Goal: Task Accomplishment & Management: Use online tool/utility

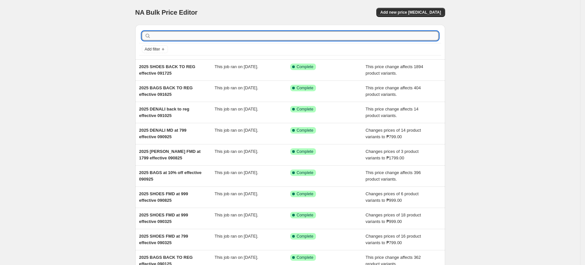
click at [300, 36] on input "text" at bounding box center [295, 35] width 287 height 9
type input "20"
click at [277, 37] on input "20" at bounding box center [289, 35] width 275 height 9
type input "20%"
click at [192, 38] on input "20%" at bounding box center [289, 35] width 275 height 9
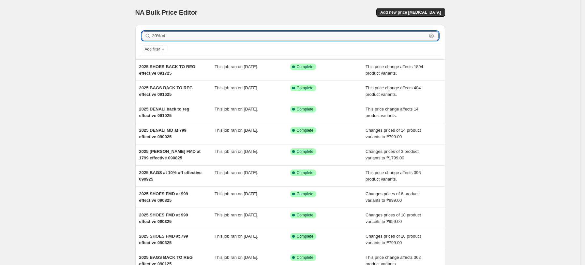
type input "20% off"
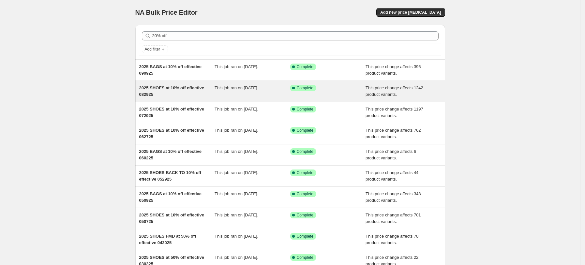
click at [195, 99] on div "2025 SHOES at 10% off effective 082925 This job ran on August 29, 2025. Success…" at bounding box center [290, 91] width 310 height 21
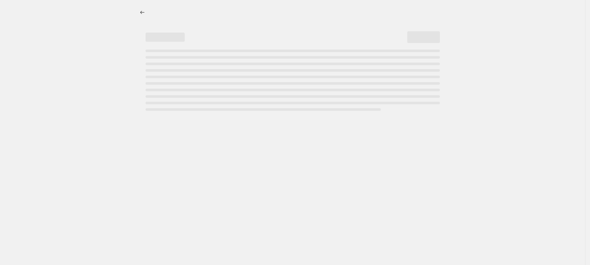
select select "pcap"
select select "no_change"
select select "tag"
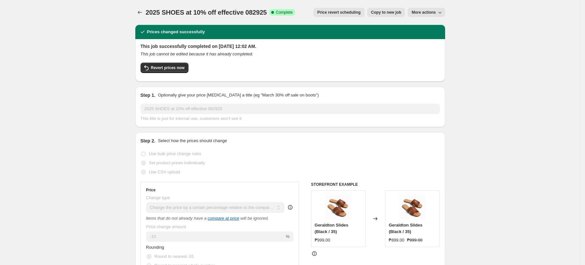
click at [230, 114] on div "2025 SHOES at 10% off effective 082925 This title is just for internal use, cus…" at bounding box center [291, 113] width 300 height 18
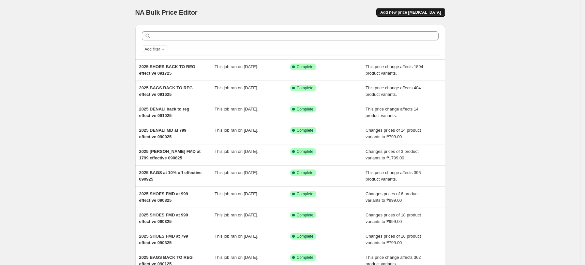
click at [414, 12] on span "Add new price change job" at bounding box center [410, 12] width 61 height 5
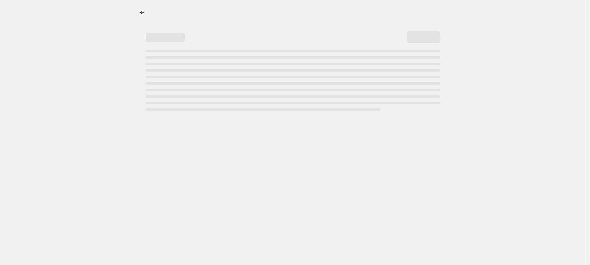
select select "percentage"
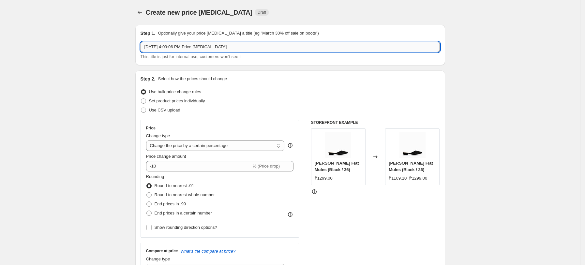
click at [182, 50] on input "Sep 19, 2025, 4:09:06 PM Price change job" at bounding box center [291, 47] width 300 height 10
drag, startPoint x: 244, startPoint y: 45, endPoint x: 138, endPoint y: 54, distance: 106.7
click at [138, 54] on div "Step 1. Optionally give your price change job a title (eg "March 30% off sale o…" at bounding box center [290, 45] width 310 height 40
paste input "2025 SHOES at 10% off effective 082925"
click at [180, 47] on input "2025 SHOES at 10% off effective 082925" at bounding box center [291, 47] width 300 height 10
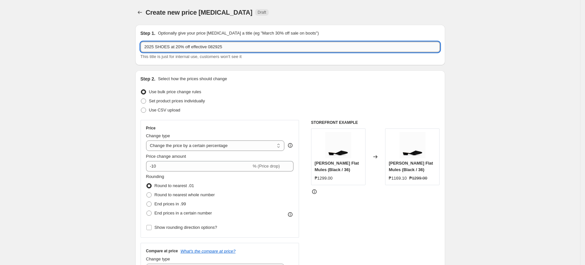
click at [237, 44] on input "2025 SHOES at 20% off effective 082925" at bounding box center [291, 47] width 300 height 10
type input "2025 SHOES at 20% off effective 09.20.25"
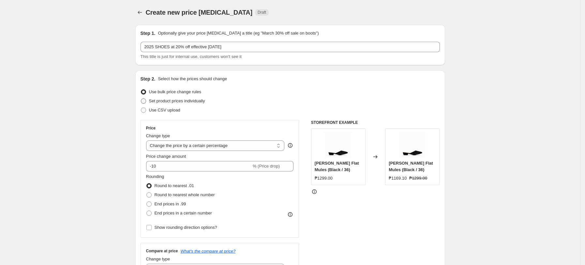
click at [146, 100] on span at bounding box center [143, 101] width 5 height 5
click at [141, 99] on input "Set product prices individually" at bounding box center [141, 99] width 0 height 0
radio input "true"
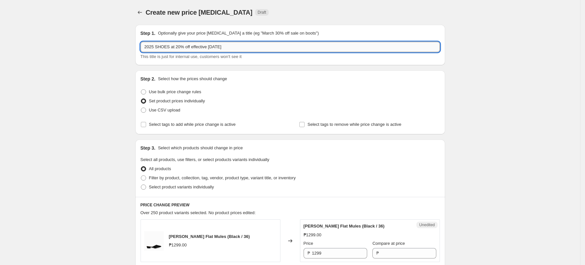
click at [245, 45] on input "2025 SHOES at 20% off effective 09.20.25" at bounding box center [291, 47] width 300 height 10
click at [146, 177] on span at bounding box center [143, 178] width 5 height 5
click at [141, 176] on input "Filter by product, collection, tag, vendor, product type, variant title, or inv…" at bounding box center [141, 176] width 0 height 0
radio input "true"
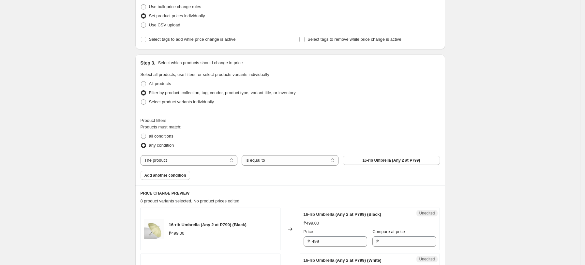
scroll to position [87, 0]
click at [307, 159] on select "Is equal to Is not equal to" at bounding box center [290, 159] width 97 height 10
click at [393, 156] on button "16-rib Umbrella (Any 2 at P799)" at bounding box center [391, 158] width 97 height 9
click at [188, 158] on select "The product The product's collection The product's tag The product's vendor The…" at bounding box center [189, 159] width 97 height 10
select select "tag"
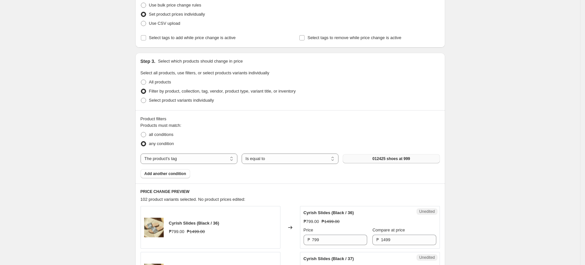
click at [395, 160] on span "012425 shoes at 999" at bounding box center [392, 158] width 38 height 5
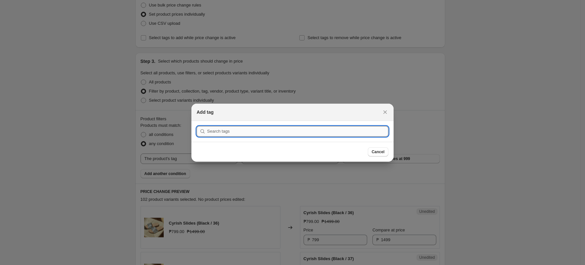
drag, startPoint x: 267, startPoint y: 129, endPoint x: 271, endPoint y: 130, distance: 3.9
click at [270, 130] on input ":r71:" at bounding box center [297, 131] width 181 height 10
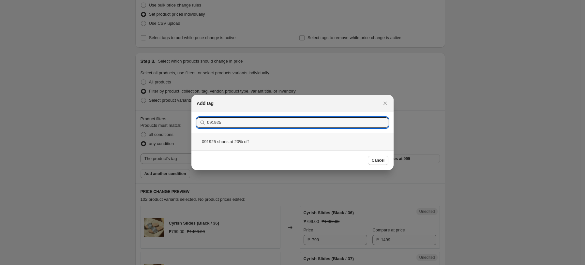
type input "091925"
click at [220, 143] on div "091925 shoes at 20% off" at bounding box center [293, 141] width 202 height 17
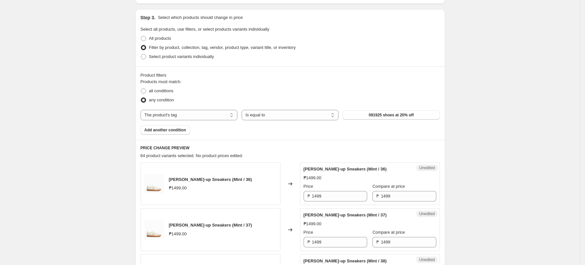
scroll to position [87, 0]
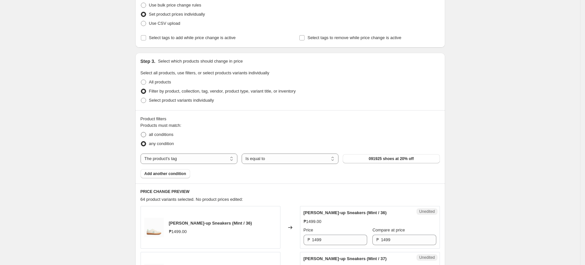
click at [145, 134] on span at bounding box center [143, 134] width 5 height 5
click at [141, 132] on input "all conditions" at bounding box center [141, 132] width 0 height 0
radio input "true"
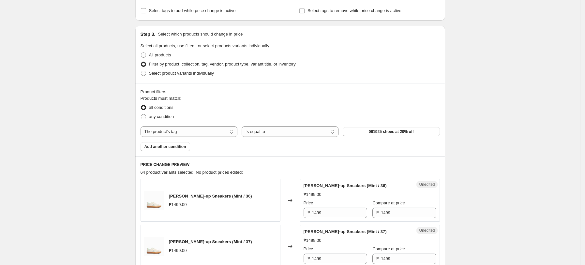
scroll to position [21, 0]
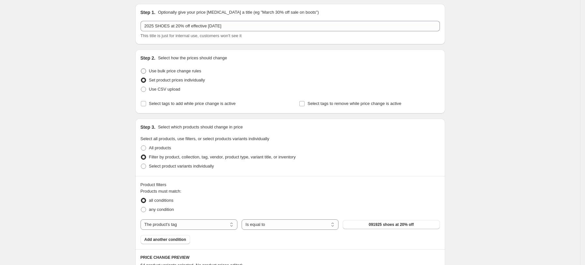
click at [145, 70] on span at bounding box center [143, 71] width 5 height 5
click at [141, 69] on input "Use bulk price change rules" at bounding box center [141, 69] width 0 height 0
radio input "true"
select select "percentage"
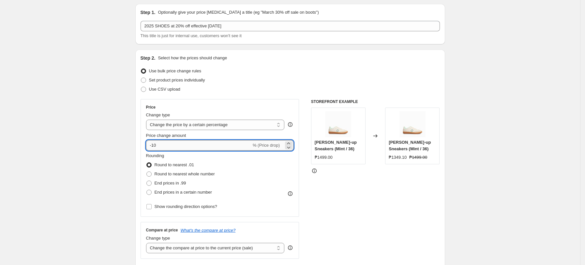
click at [196, 145] on input "-10" at bounding box center [198, 145] width 105 height 10
type input "-1"
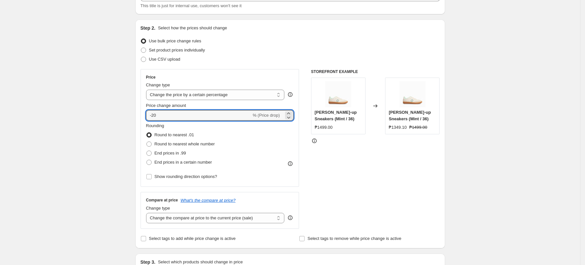
scroll to position [64, 0]
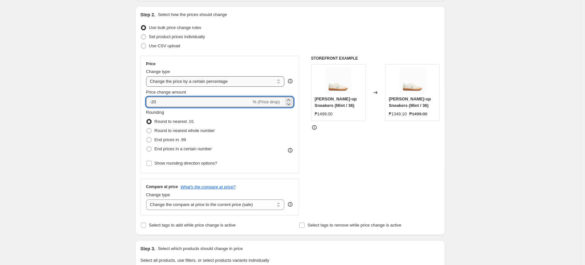
type input "-20"
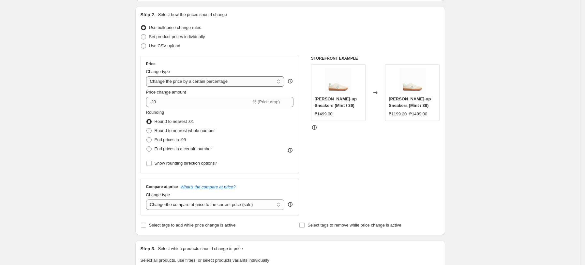
click at [236, 80] on select "Change the price to a certain amount Change the price by a certain amount Chang…" at bounding box center [215, 81] width 139 height 10
select select "pcap"
click at [148, 76] on select "Change the price to a certain amount Change the price by a certain amount Chang…" at bounding box center [215, 81] width 139 height 10
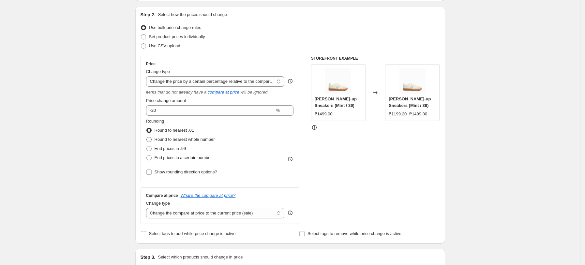
click at [151, 137] on span at bounding box center [149, 139] width 5 height 5
click at [147, 137] on input "Round to nearest whole number" at bounding box center [147, 137] width 0 height 0
radio input "true"
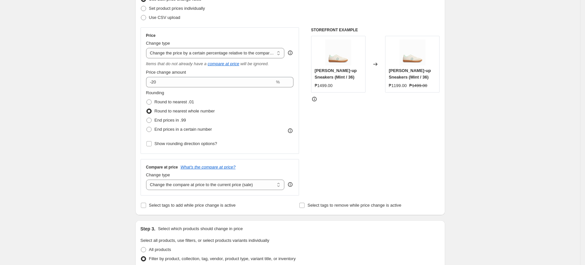
scroll to position [108, 0]
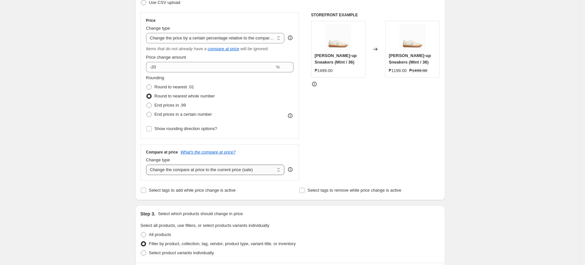
click at [204, 170] on select "Change the compare at price to the current price (sale) Change the compare at p…" at bounding box center [215, 170] width 139 height 10
select select "no_change"
click at [148, 165] on select "Change the compare at price to the current price (sale) Change the compare at p…" at bounding box center [215, 170] width 139 height 10
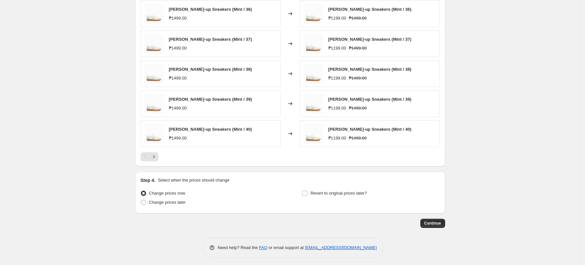
scroll to position [469, 0]
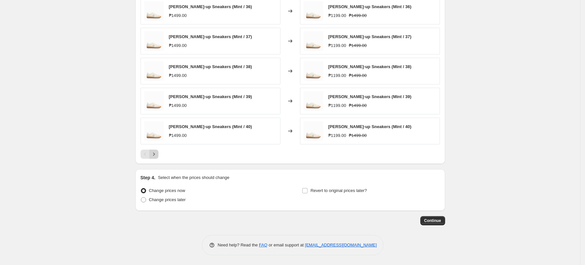
click at [155, 154] on icon "Next" at bounding box center [154, 154] width 2 height 3
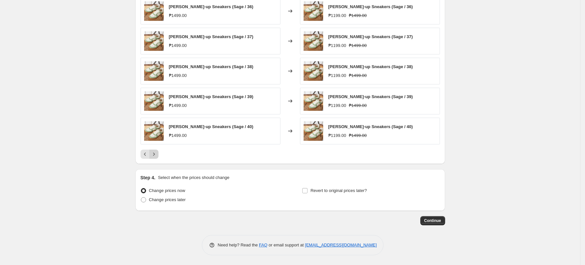
click at [155, 154] on icon "Next" at bounding box center [154, 154] width 2 height 3
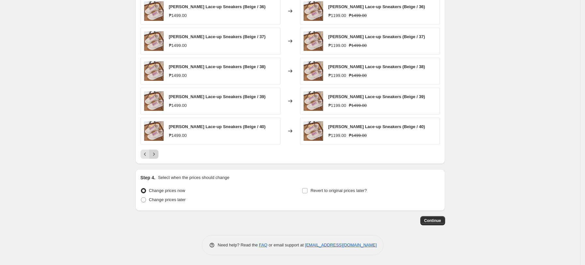
click at [155, 154] on icon "Next" at bounding box center [154, 154] width 2 height 3
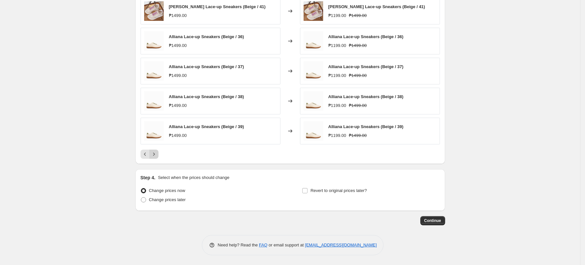
click at [155, 154] on icon "Next" at bounding box center [154, 154] width 2 height 3
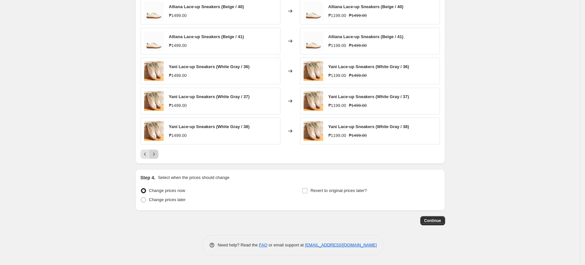
click at [155, 154] on icon "Next" at bounding box center [154, 154] width 2 height 3
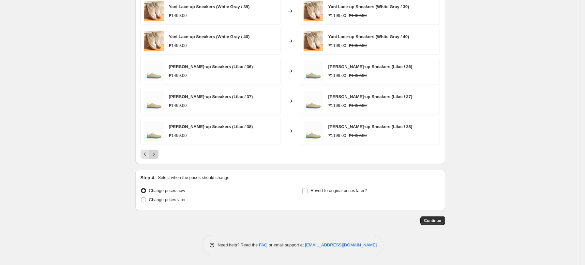
click at [155, 154] on icon "Next" at bounding box center [154, 154] width 2 height 3
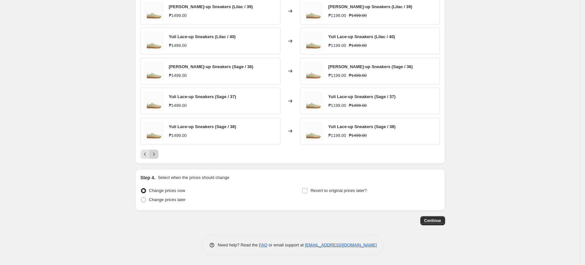
click at [155, 155] on icon "Next" at bounding box center [154, 154] width 2 height 3
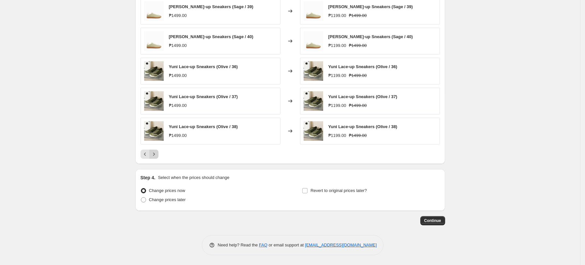
click at [155, 155] on icon "Next" at bounding box center [154, 154] width 2 height 3
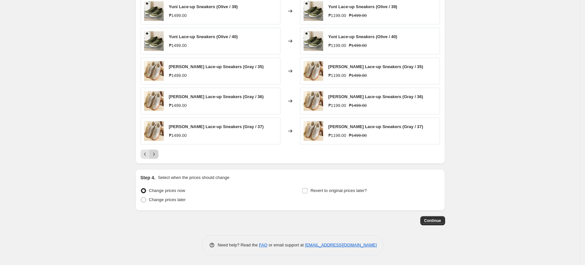
click at [157, 155] on icon "Next" at bounding box center [154, 154] width 7 height 7
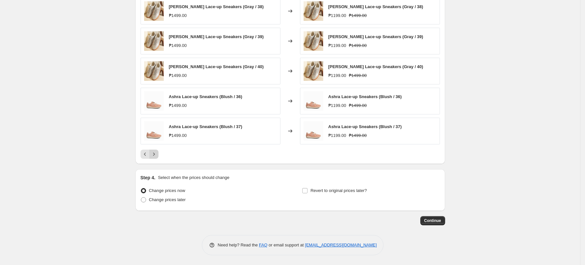
click at [157, 156] on icon "Next" at bounding box center [154, 154] width 7 height 7
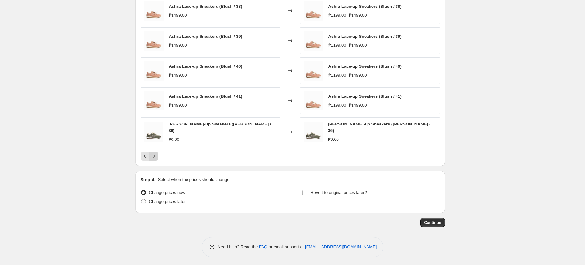
click at [159, 156] on button "Next" at bounding box center [153, 156] width 9 height 9
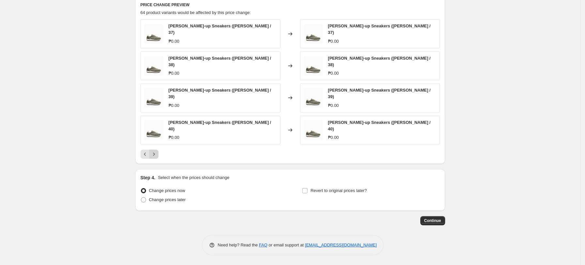
scroll to position [440, 0]
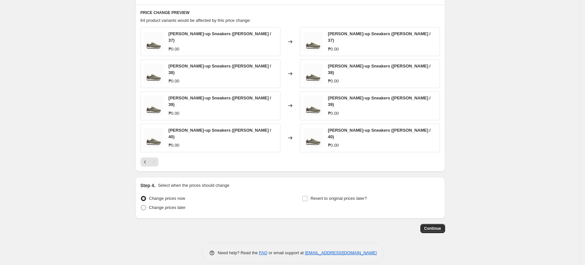
drag, startPoint x: 148, startPoint y: 198, endPoint x: 166, endPoint y: 205, distance: 19.2
click at [146, 205] on span at bounding box center [143, 207] width 5 height 5
click at [141, 205] on input "Change prices later" at bounding box center [141, 205] width 0 height 0
radio input "true"
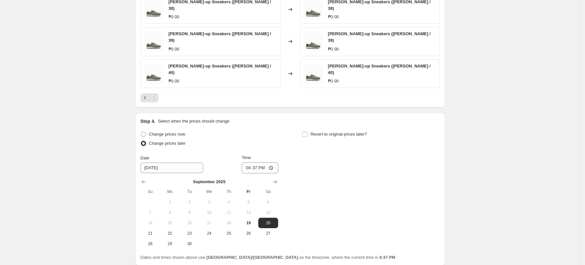
scroll to position [551, 0]
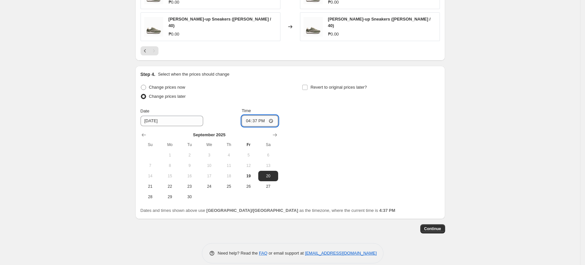
click at [274, 116] on input "16:37" at bounding box center [260, 121] width 37 height 11
type input "04:12"
click at [273, 116] on input "04:12" at bounding box center [260, 121] width 37 height 11
click at [171, 116] on input "9/20/2025" at bounding box center [172, 121] width 63 height 10
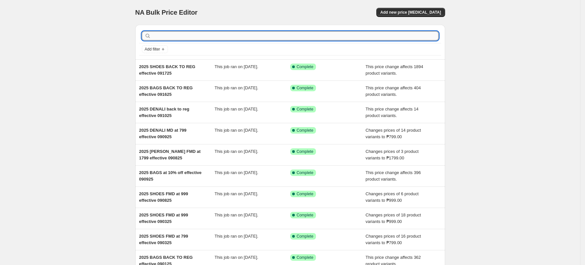
click at [195, 36] on input "text" at bounding box center [295, 35] width 287 height 9
type input "20%"
click at [195, 36] on input "20%" at bounding box center [289, 35] width 275 height 9
type input "20% off"
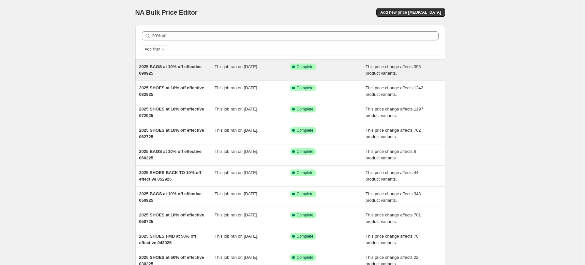
click at [213, 74] on div "2025 BAGS at 10% off effective 090925" at bounding box center [177, 70] width 76 height 13
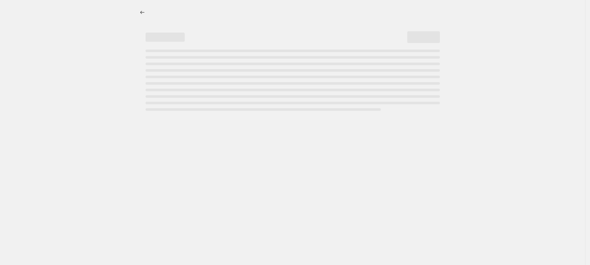
select select "pcap"
select select "no_change"
select select "tag"
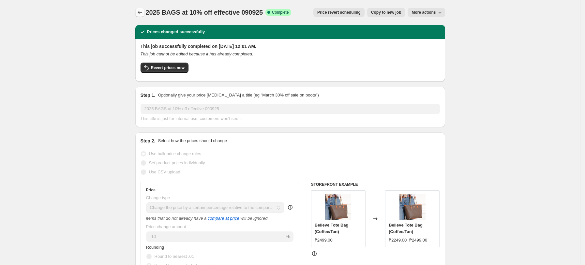
click at [142, 13] on icon "Price change jobs" at bounding box center [140, 12] width 7 height 7
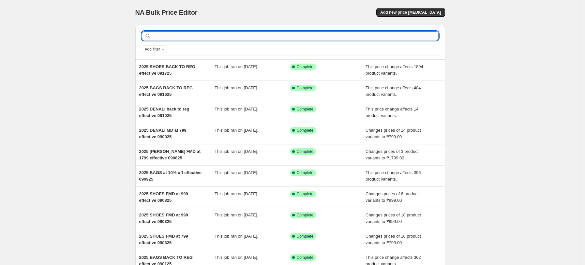
drag, startPoint x: 201, startPoint y: 34, endPoint x: 208, endPoint y: 36, distance: 6.5
click at [202, 34] on input "text" at bounding box center [295, 35] width 287 height 9
type input "205 off"
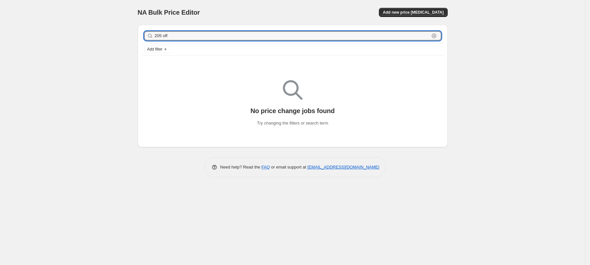
click at [208, 36] on input "205 off" at bounding box center [292, 35] width 275 height 9
type input "20"
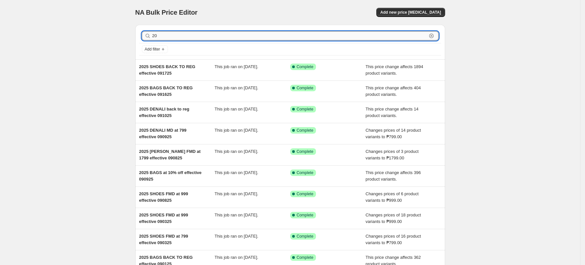
click at [207, 37] on input "20" at bounding box center [289, 35] width 275 height 9
type input "20%"
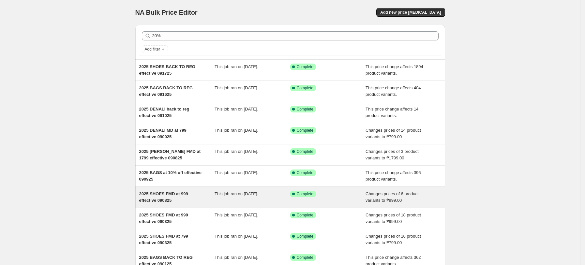
scroll to position [71, 0]
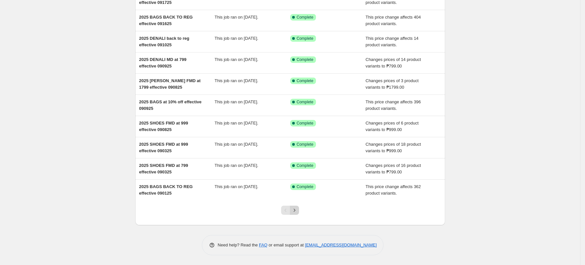
click at [298, 213] on icon "Next" at bounding box center [294, 210] width 7 height 7
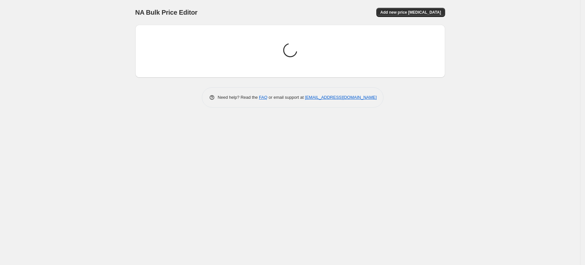
scroll to position [0, 0]
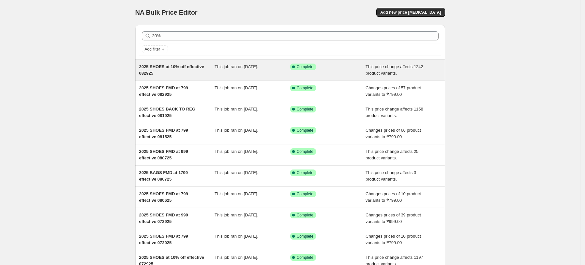
click at [240, 75] on div "This job ran on August 29, 2025." at bounding box center [253, 70] width 76 height 13
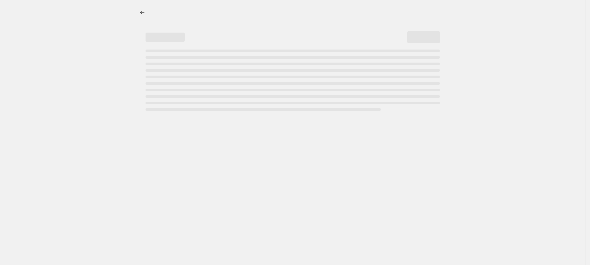
select select "pcap"
select select "no_change"
select select "tag"
select select "percentage"
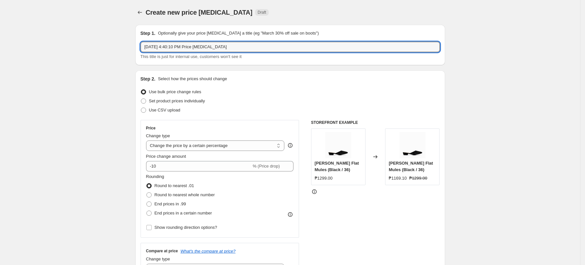
drag, startPoint x: 237, startPoint y: 43, endPoint x: 70, endPoint y: 52, distance: 167.0
paste input "2025 SHOES at 10% off effective 072925"
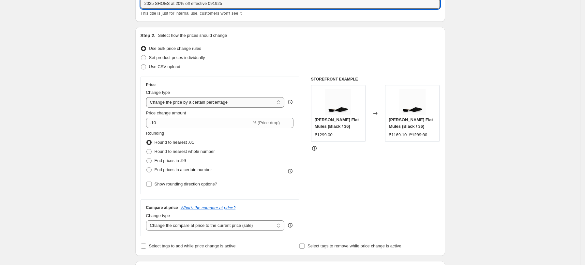
type input "2025 SHOES at 20% off effective 091925"
click at [218, 103] on select "Change the price to a certain amount Change the price by a certain amount Chang…" at bounding box center [215, 102] width 139 height 10
select select "pcap"
click at [148, 97] on select "Change the price to a certain amount Change the price by a certain amount Chang…" at bounding box center [215, 102] width 139 height 10
type input "-20"
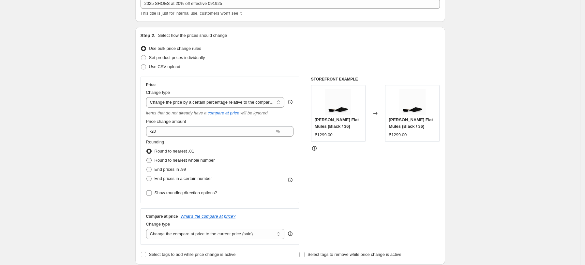
click at [191, 162] on span "Round to nearest whole number" at bounding box center [185, 160] width 60 height 5
click at [147, 158] on input "Round to nearest whole number" at bounding box center [147, 158] width 0 height 0
radio input "true"
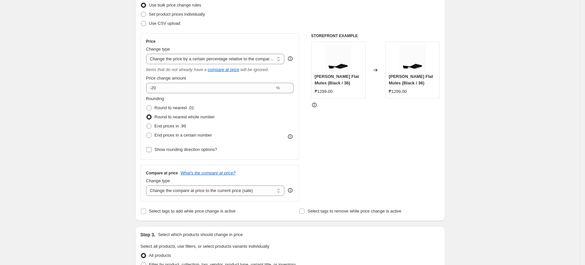
click at [165, 149] on span "Show rounding direction options?" at bounding box center [186, 149] width 63 height 5
click at [152, 149] on input "Show rounding direction options?" at bounding box center [149, 149] width 5 height 5
checkbox input "true"
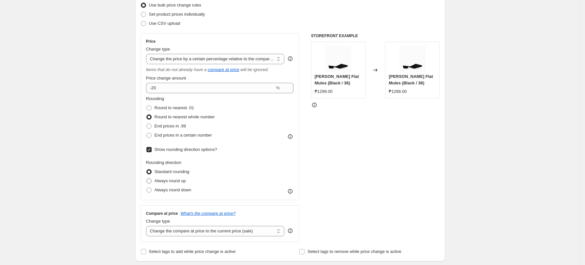
click at [150, 181] on span at bounding box center [149, 180] width 5 height 5
click at [147, 179] on input "Always round up" at bounding box center [147, 178] width 0 height 0
radio input "true"
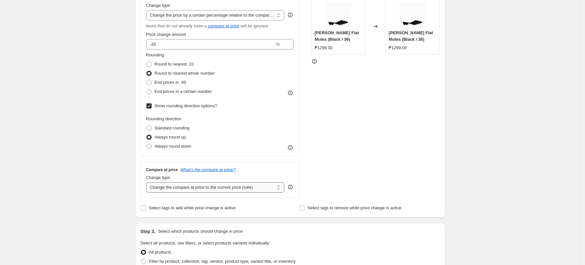
click at [216, 187] on select "Change the compare at price to the current price (sale) Change the compare at p…" at bounding box center [215, 187] width 139 height 10
select select "no_change"
click at [148, 183] on select "Change the compare at price to the current price (sale) Change the compare at p…" at bounding box center [215, 187] width 139 height 10
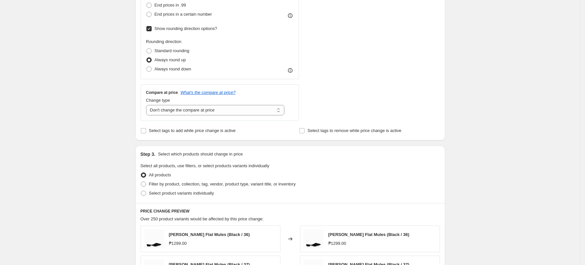
scroll to position [217, 0]
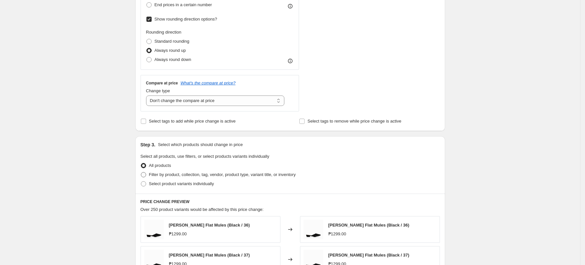
click at [146, 177] on span at bounding box center [143, 174] width 5 height 5
click at [141, 173] on input "Filter by product, collection, tag, vendor, product type, variant title, or inv…" at bounding box center [141, 172] width 0 height 0
radio input "true"
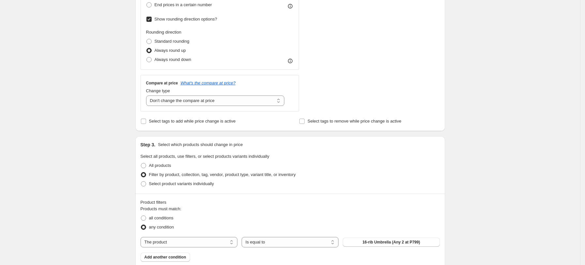
scroll to position [304, 0]
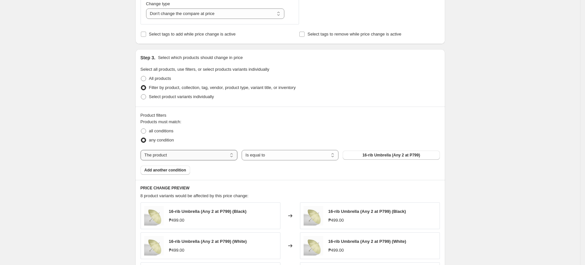
click at [222, 158] on select "The product The product's collection The product's tag The product's vendor The…" at bounding box center [189, 155] width 97 height 10
select select "tag"
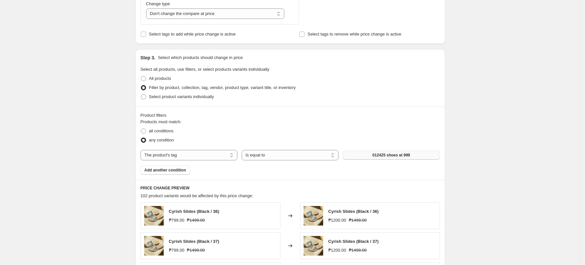
click at [380, 154] on span "012425 shoes at 999" at bounding box center [392, 155] width 38 height 5
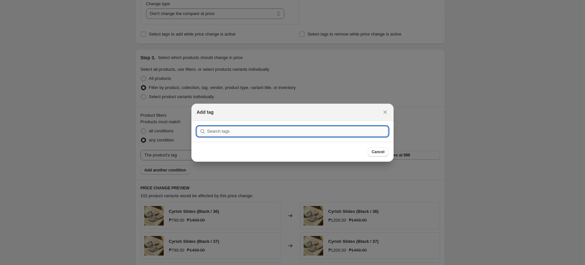
click at [257, 128] on input ":r1c:" at bounding box center [297, 131] width 181 height 10
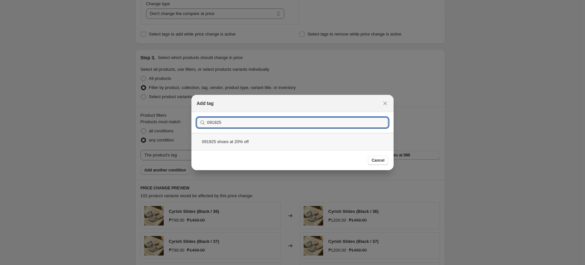
type input "091925"
click at [243, 143] on div "091925 shoes at 20% off" at bounding box center [293, 141] width 202 height 17
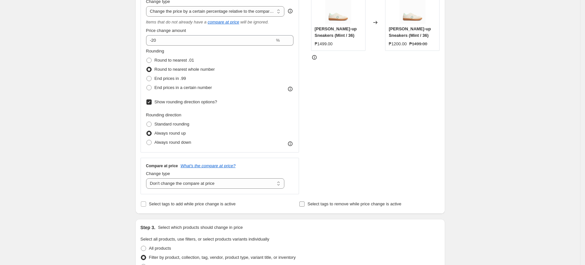
scroll to position [131, 0]
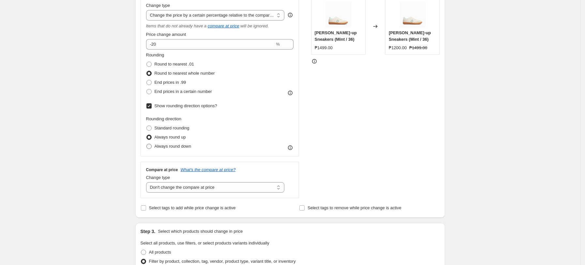
click at [150, 148] on span at bounding box center [149, 146] width 5 height 5
click at [147, 144] on input "Always round down" at bounding box center [147, 144] width 0 height 0
radio input "true"
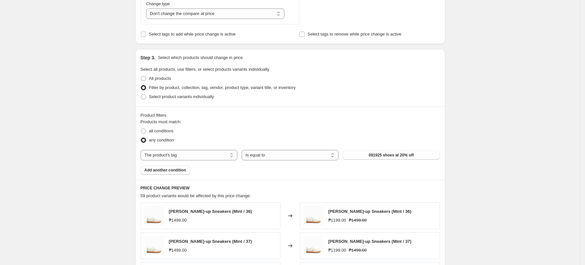
scroll to position [478, 0]
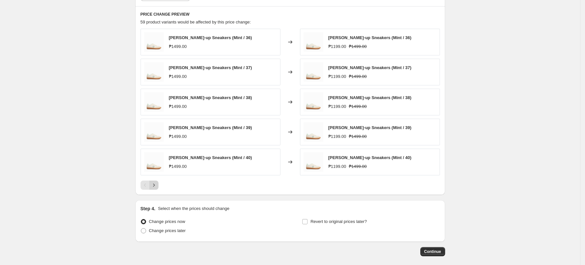
click at [157, 184] on icon "Next" at bounding box center [154, 185] width 7 height 7
click at [154, 185] on icon "Next" at bounding box center [154, 185] width 7 height 7
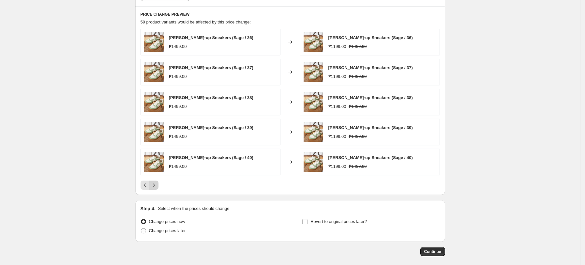
click at [156, 188] on icon "Next" at bounding box center [154, 185] width 7 height 7
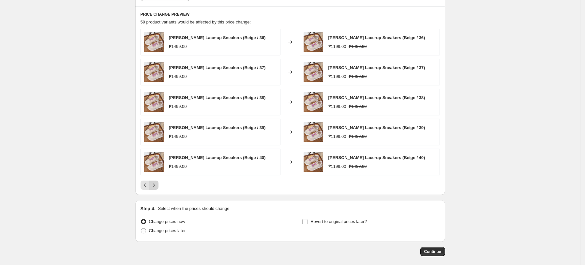
click at [155, 188] on icon "Next" at bounding box center [154, 185] width 7 height 7
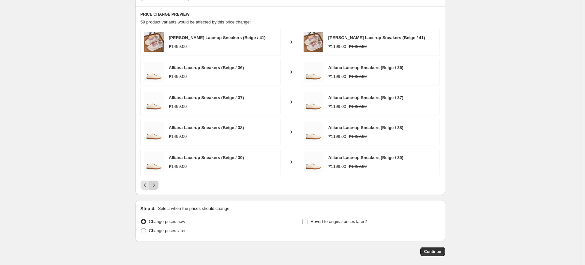
click at [155, 188] on icon "Next" at bounding box center [154, 185] width 7 height 7
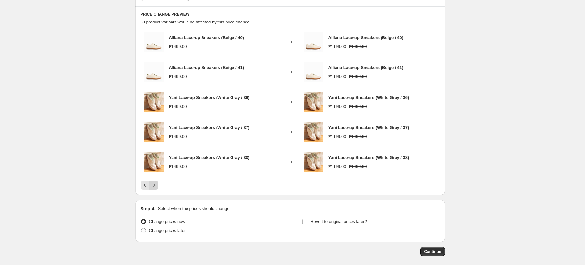
click at [157, 188] on icon "Next" at bounding box center [154, 185] width 7 height 7
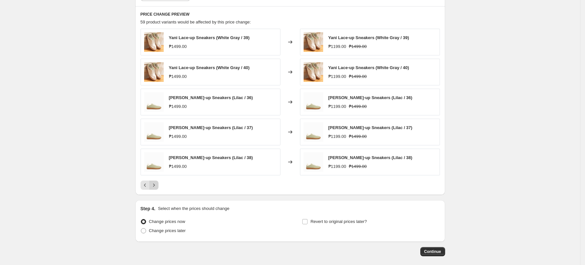
click at [157, 188] on icon "Next" at bounding box center [154, 185] width 7 height 7
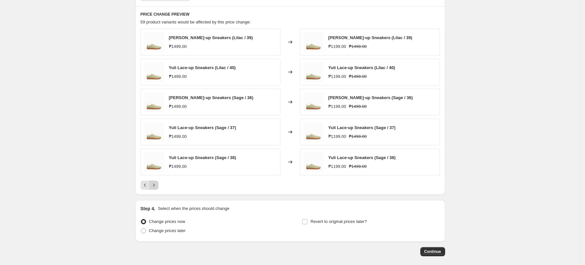
click at [157, 188] on icon "Next" at bounding box center [154, 185] width 7 height 7
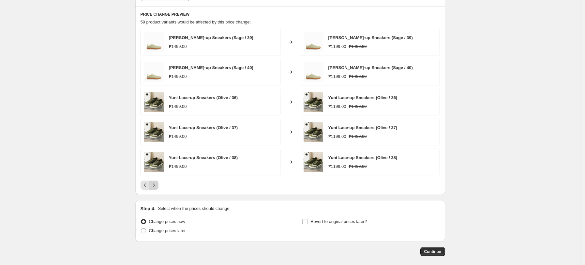
click at [157, 188] on icon "Next" at bounding box center [154, 185] width 7 height 7
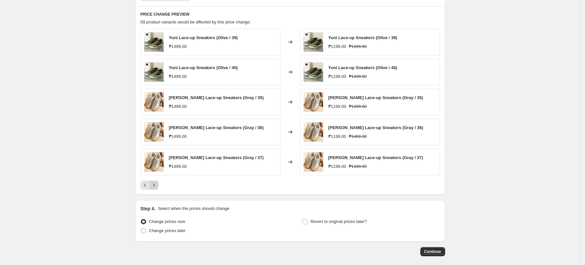
click at [157, 189] on icon "Next" at bounding box center [154, 185] width 7 height 7
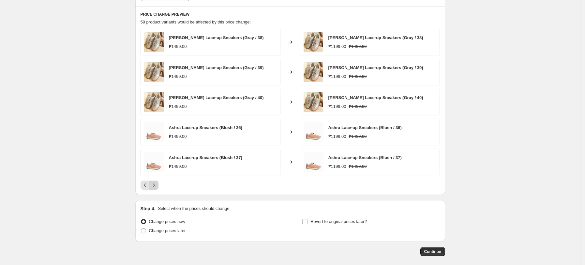
click at [157, 189] on icon "Next" at bounding box center [154, 185] width 7 height 7
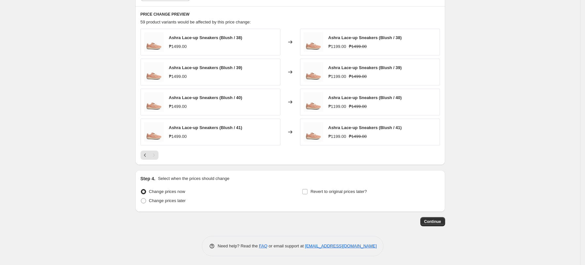
scroll to position [480, 0]
click at [146, 201] on span at bounding box center [143, 199] width 5 height 5
click at [141, 198] on input "Change prices later" at bounding box center [141, 197] width 0 height 0
radio input "true"
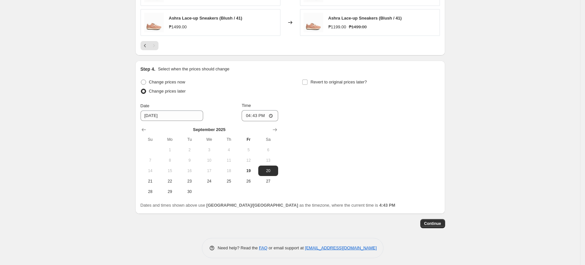
scroll to position [591, 0]
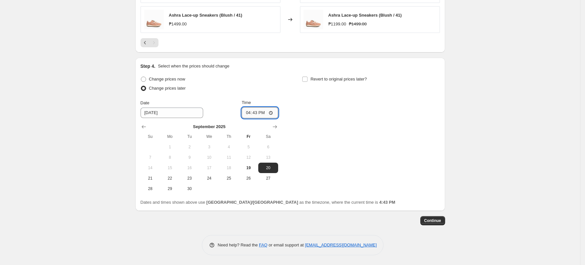
click at [252, 116] on input "16:43" at bounding box center [260, 112] width 37 height 11
type input "00:00"
click at [393, 113] on div "Change prices now Change prices later Date 9/20/2025 Time 00:00 September 2025 …" at bounding box center [291, 134] width 300 height 119
click at [434, 220] on span "Continue" at bounding box center [433, 220] width 17 height 5
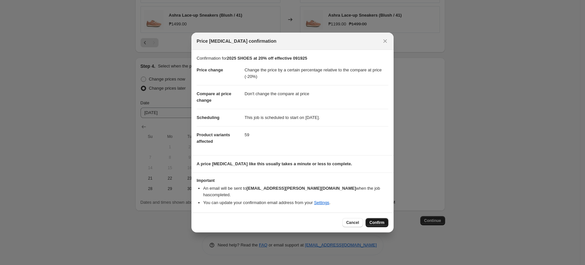
click at [381, 220] on span "Confirm" at bounding box center [377, 222] width 15 height 5
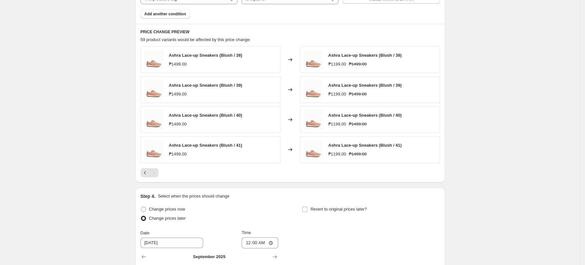
scroll to position [631, 0]
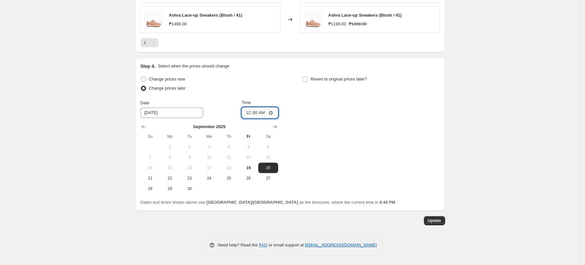
click at [274, 113] on input "00:00" at bounding box center [260, 112] width 37 height 11
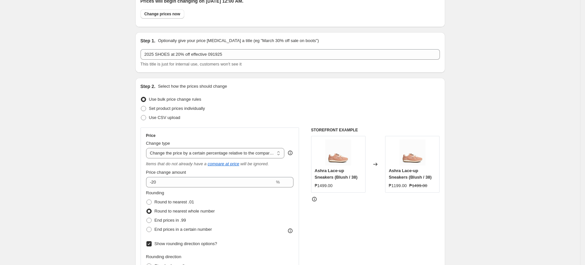
scroll to position [0, 0]
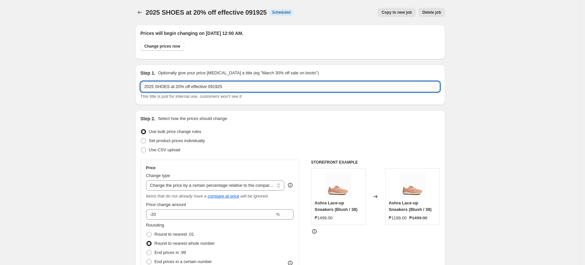
click at [231, 87] on input "2025 SHOES at 20% off effective 091925" at bounding box center [291, 87] width 300 height 10
click at [243, 83] on input "2025 SHOES at 20% off effective 092025" at bounding box center [291, 87] width 300 height 10
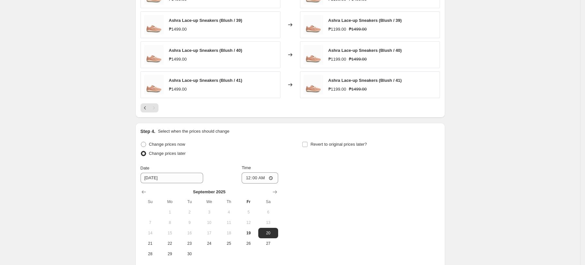
scroll to position [631, 0]
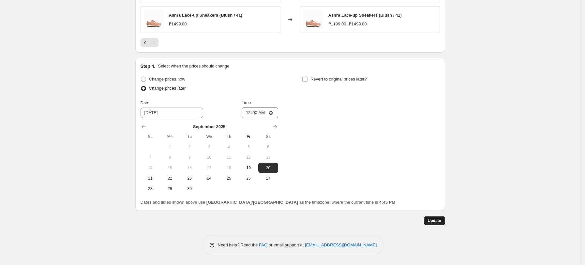
type input "2025 SHOES at 20% off effective 092025"
click at [439, 222] on span "Update" at bounding box center [434, 220] width 13 height 5
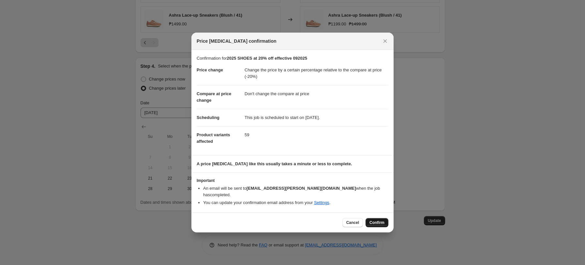
click at [380, 221] on span "Confirm" at bounding box center [377, 222] width 15 height 5
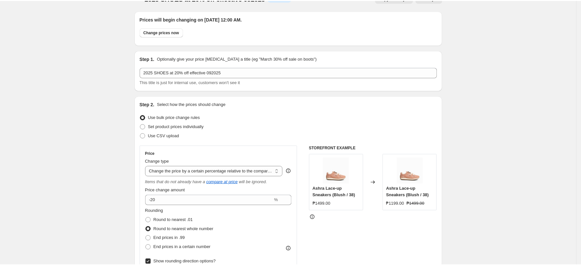
scroll to position [0, 0]
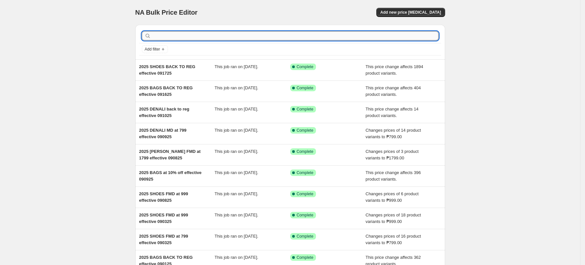
click at [191, 39] on input "text" at bounding box center [295, 35] width 287 height 9
type input "20% off"
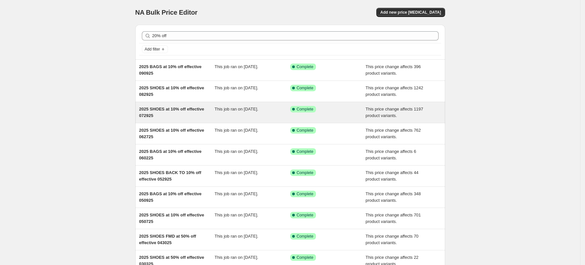
click at [204, 117] on div "2025 SHOES at 10% off effective 072925" at bounding box center [177, 112] width 76 height 13
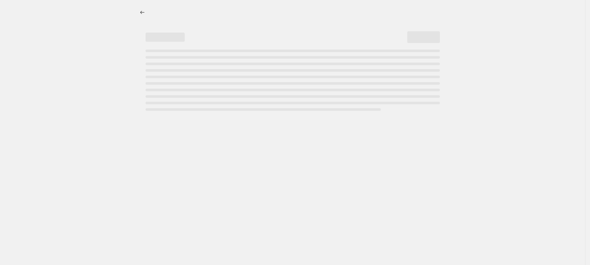
select select "pcap"
select select "no_change"
select select "tag"
